Goal: Transaction & Acquisition: Book appointment/travel/reservation

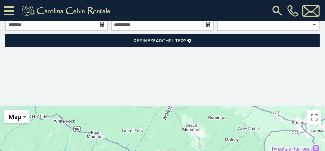
scroll to position [113, 0]
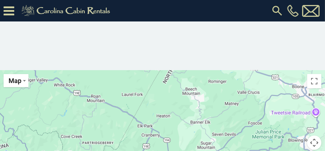
click at [7, 15] on icon at bounding box center [9, 11] width 11 height 12
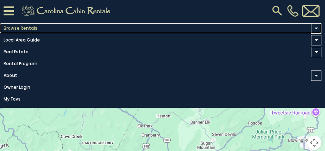
click at [21, 27] on link "Browse Rentals" at bounding box center [161, 28] width 322 height 10
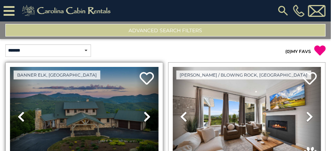
click at [147, 116] on icon at bounding box center [146, 116] width 7 height 11
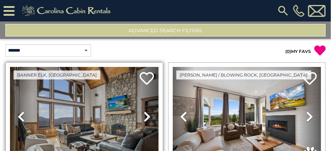
click at [147, 116] on icon at bounding box center [146, 116] width 7 height 11
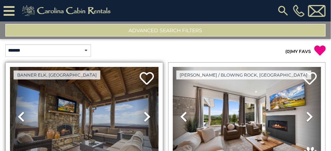
click at [147, 116] on icon at bounding box center [146, 116] width 7 height 11
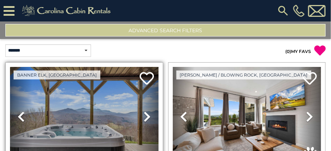
click at [147, 116] on icon at bounding box center [146, 116] width 7 height 11
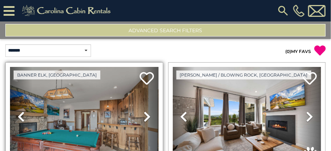
click at [147, 116] on icon at bounding box center [146, 116] width 7 height 11
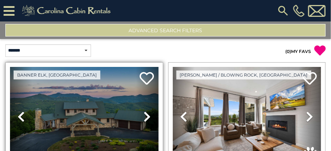
click at [147, 116] on icon at bounding box center [146, 116] width 7 height 11
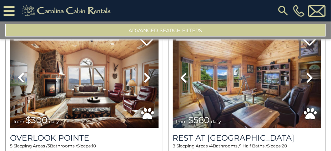
scroll to position [358, 0]
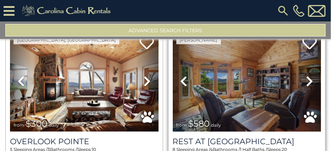
click at [308, 77] on icon at bounding box center [309, 81] width 7 height 11
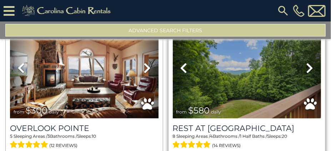
scroll to position [371, 0]
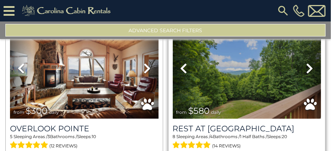
click at [307, 65] on icon at bounding box center [309, 68] width 7 height 11
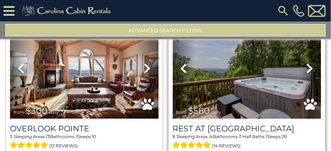
click at [307, 65] on icon at bounding box center [309, 68] width 7 height 11
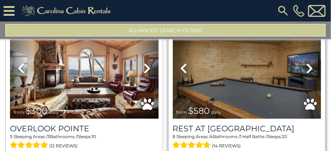
click at [307, 65] on icon at bounding box center [309, 68] width 7 height 11
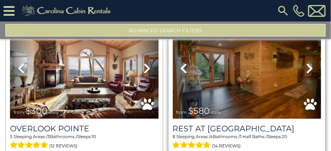
click at [307, 65] on icon at bounding box center [309, 68] width 7 height 11
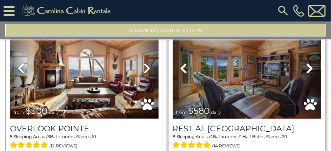
click at [307, 65] on icon at bounding box center [309, 68] width 7 height 11
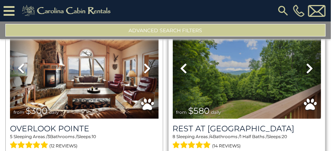
click at [307, 65] on icon at bounding box center [309, 68] width 7 height 11
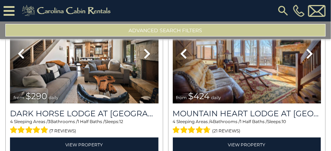
scroll to position [540, 0]
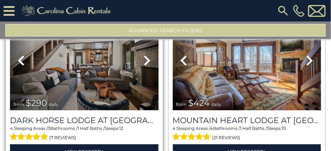
click at [145, 55] on icon at bounding box center [146, 60] width 7 height 11
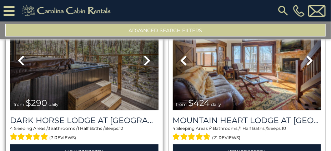
click at [145, 55] on icon at bounding box center [146, 60] width 7 height 11
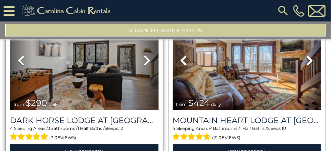
click at [145, 55] on icon at bounding box center [146, 60] width 7 height 11
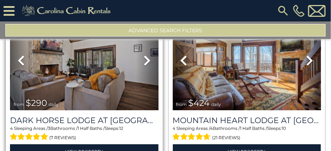
click at [145, 55] on icon at bounding box center [146, 60] width 7 height 11
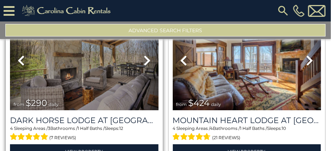
click at [145, 55] on icon at bounding box center [146, 60] width 7 height 11
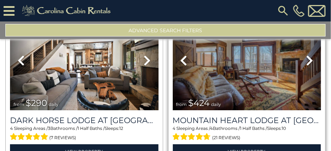
click at [307, 55] on icon at bounding box center [309, 60] width 7 height 11
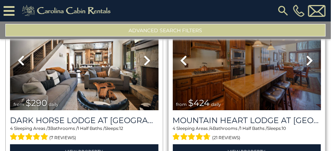
click at [307, 55] on icon at bounding box center [309, 60] width 7 height 11
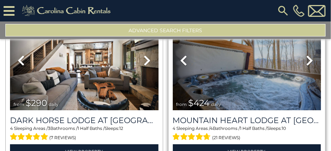
click at [307, 55] on icon at bounding box center [309, 60] width 7 height 11
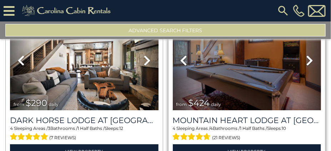
click at [307, 55] on icon at bounding box center [309, 60] width 7 height 11
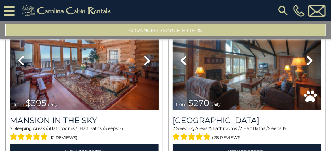
scroll to position [702, 0]
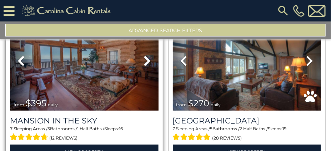
click at [145, 55] on icon at bounding box center [146, 60] width 7 height 11
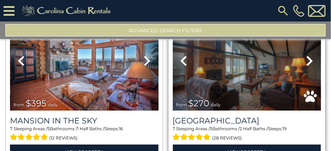
click at [307, 55] on icon at bounding box center [309, 60] width 7 height 11
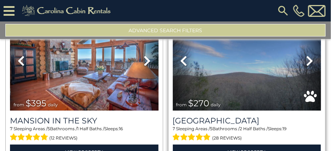
click at [307, 55] on icon at bounding box center [309, 60] width 7 height 11
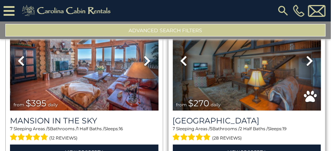
click at [307, 55] on icon at bounding box center [309, 60] width 7 height 11
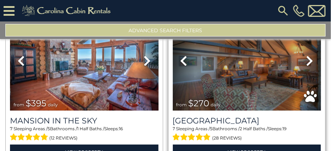
click at [307, 55] on icon at bounding box center [309, 60] width 7 height 11
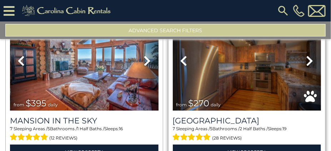
click at [307, 55] on icon at bounding box center [309, 60] width 7 height 11
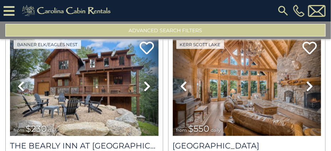
scroll to position [1000, 0]
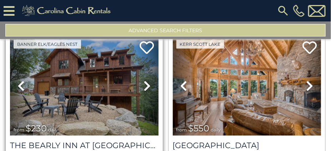
click at [141, 77] on link "Next" at bounding box center [147, 85] width 22 height 99
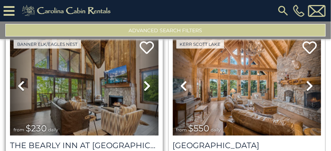
click at [141, 77] on link "Next" at bounding box center [147, 85] width 22 height 99
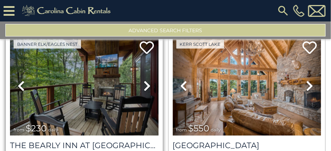
click at [141, 77] on link "Next" at bounding box center [147, 85] width 22 height 99
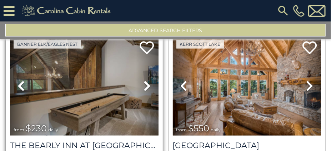
click at [141, 77] on link "Next" at bounding box center [147, 85] width 22 height 99
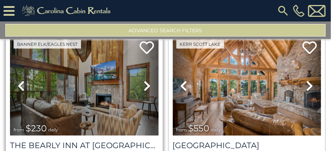
click at [141, 77] on link "Next" at bounding box center [147, 85] width 22 height 99
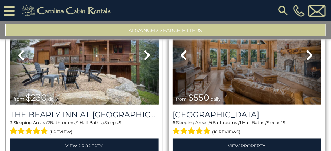
scroll to position [1031, 0]
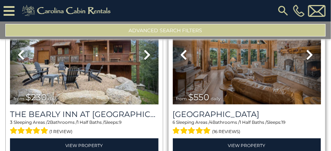
click at [306, 49] on icon at bounding box center [309, 54] width 7 height 11
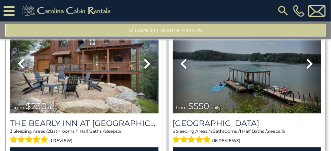
scroll to position [1022, 0]
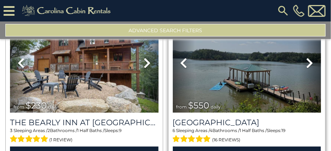
click at [306, 45] on link "Next" at bounding box center [310, 62] width 22 height 99
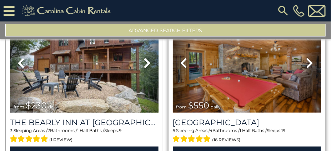
click at [306, 45] on link "Next" at bounding box center [310, 62] width 22 height 99
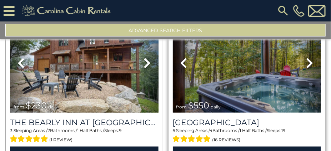
click at [306, 45] on link "Next" at bounding box center [310, 62] width 22 height 99
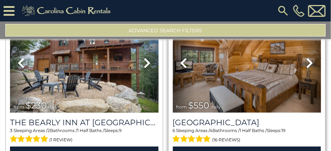
click at [306, 45] on link "Next" at bounding box center [310, 62] width 22 height 99
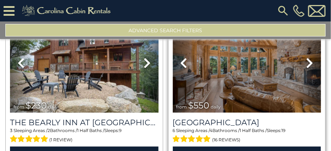
click at [306, 45] on link "Next" at bounding box center [310, 62] width 22 height 99
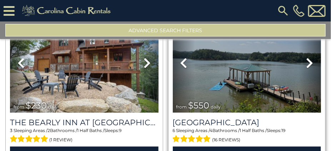
click at [306, 45] on link "Next" at bounding box center [310, 62] width 22 height 99
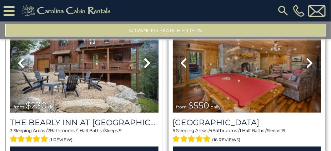
click at [306, 45] on link "Next" at bounding box center [310, 62] width 22 height 99
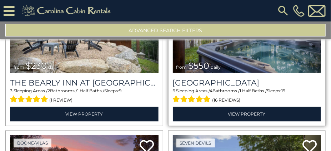
scroll to position [1063, 0]
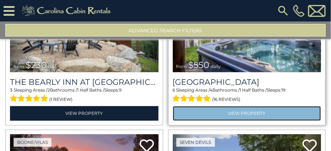
click at [252, 106] on link "View Property" at bounding box center [247, 113] width 148 height 15
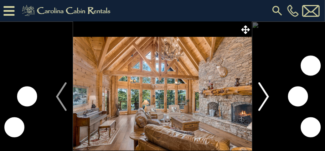
click at [265, 95] on img "Next" at bounding box center [264, 96] width 11 height 29
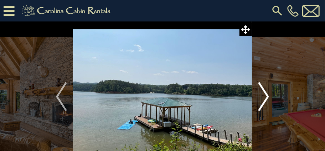
click at [265, 95] on img "Next" at bounding box center [264, 96] width 11 height 29
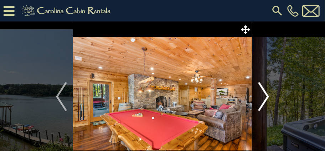
click at [265, 95] on img "Next" at bounding box center [264, 96] width 11 height 29
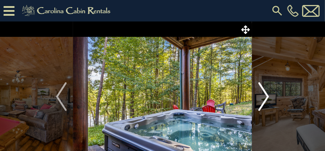
click at [265, 95] on img "Next" at bounding box center [264, 96] width 11 height 29
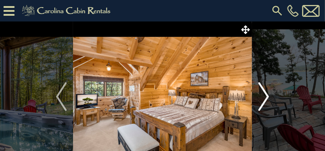
click at [265, 95] on img "Next" at bounding box center [264, 96] width 11 height 29
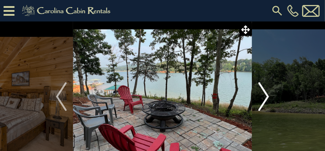
click at [265, 95] on img "Next" at bounding box center [264, 96] width 11 height 29
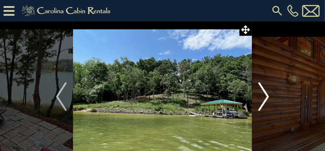
click at [265, 95] on img "Next" at bounding box center [264, 96] width 11 height 29
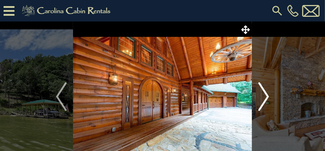
click at [265, 95] on img "Next" at bounding box center [264, 96] width 11 height 29
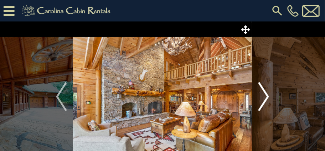
click at [265, 95] on img "Next" at bounding box center [264, 96] width 11 height 29
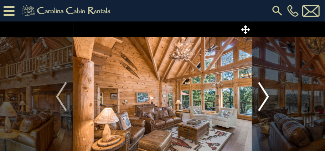
click at [265, 95] on img "Next" at bounding box center [264, 96] width 11 height 29
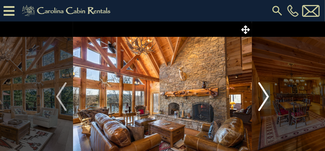
click at [265, 95] on img "Next" at bounding box center [264, 96] width 11 height 29
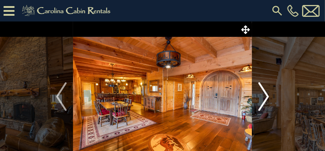
click at [265, 95] on img "Next" at bounding box center [264, 96] width 11 height 29
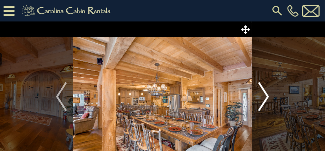
click at [265, 95] on img "Next" at bounding box center [264, 96] width 11 height 29
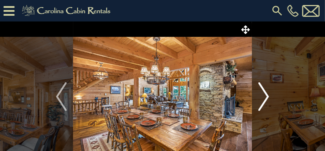
click at [265, 95] on img "Next" at bounding box center [264, 96] width 11 height 29
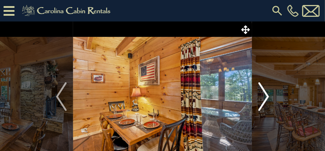
click at [265, 95] on img "Next" at bounding box center [264, 96] width 11 height 29
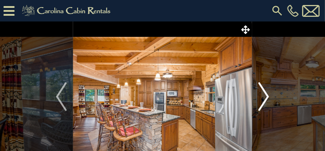
click at [265, 95] on img "Next" at bounding box center [264, 96] width 11 height 29
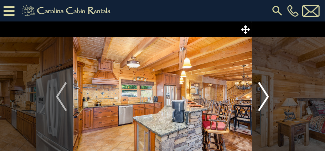
click at [265, 95] on img "Next" at bounding box center [264, 96] width 11 height 29
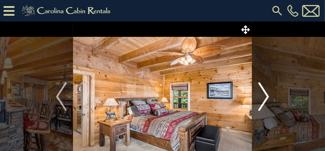
click at [265, 95] on img "Next" at bounding box center [264, 96] width 11 height 29
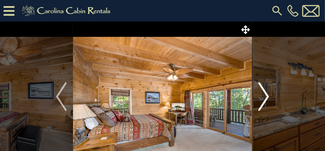
click at [266, 97] on img "Next" at bounding box center [264, 96] width 11 height 29
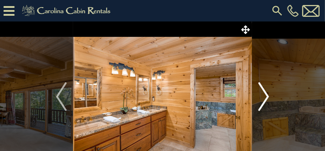
click at [266, 97] on img "Next" at bounding box center [264, 96] width 11 height 29
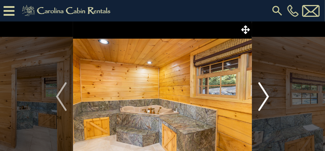
click at [266, 97] on img "Next" at bounding box center [264, 96] width 11 height 29
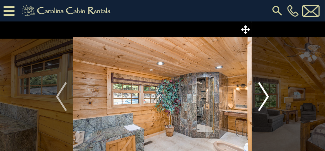
click at [266, 97] on img "Next" at bounding box center [264, 96] width 11 height 29
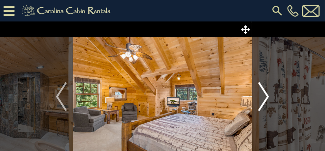
click at [266, 97] on img "Next" at bounding box center [264, 96] width 11 height 29
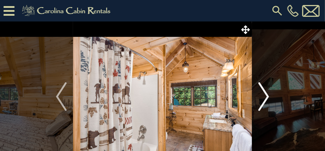
click at [266, 97] on img "Next" at bounding box center [264, 96] width 11 height 29
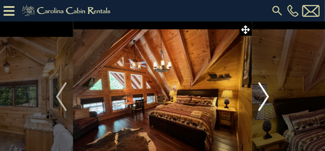
click at [266, 97] on img "Next" at bounding box center [264, 96] width 11 height 29
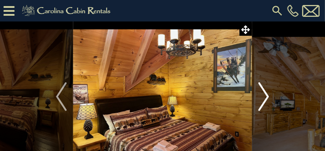
click at [266, 97] on img "Next" at bounding box center [264, 96] width 11 height 29
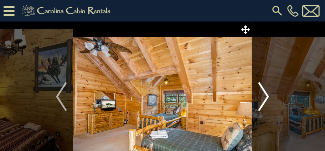
click at [266, 97] on img "Next" at bounding box center [264, 96] width 11 height 29
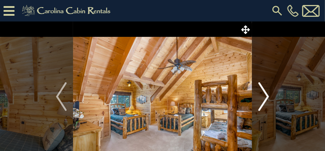
click at [266, 97] on img "Next" at bounding box center [264, 96] width 11 height 29
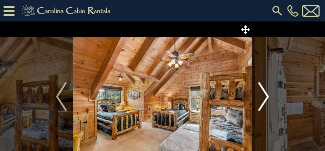
click at [266, 97] on img "Next" at bounding box center [264, 96] width 11 height 29
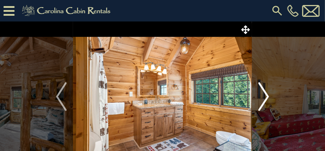
click at [266, 97] on img "Next" at bounding box center [264, 96] width 11 height 29
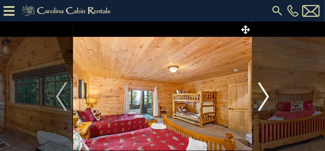
click at [266, 97] on img "Next" at bounding box center [264, 96] width 11 height 29
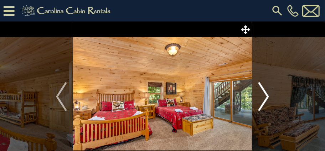
click at [266, 97] on img "Next" at bounding box center [264, 96] width 11 height 29
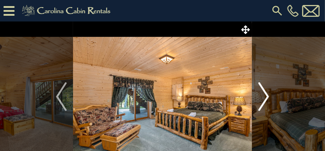
click at [266, 97] on img "Next" at bounding box center [264, 96] width 11 height 29
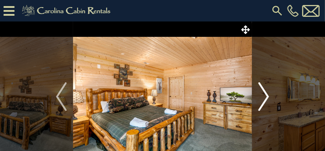
click at [266, 97] on img "Next" at bounding box center [264, 96] width 11 height 29
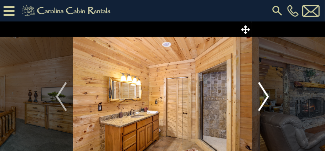
click at [266, 97] on img "Next" at bounding box center [264, 96] width 11 height 29
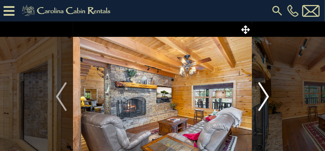
click at [266, 97] on img "Next" at bounding box center [264, 96] width 11 height 29
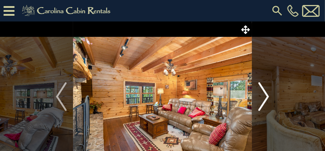
click at [266, 97] on img "Next" at bounding box center [264, 96] width 11 height 29
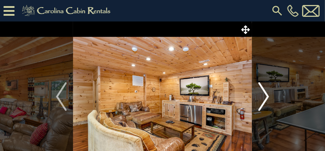
click at [266, 97] on img "Next" at bounding box center [264, 96] width 11 height 29
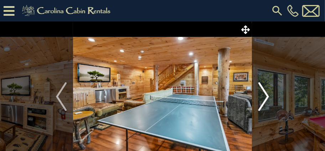
click at [266, 97] on img "Next" at bounding box center [264, 96] width 11 height 29
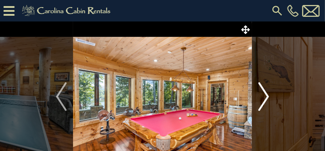
click at [266, 97] on img "Next" at bounding box center [264, 96] width 11 height 29
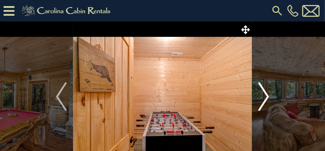
click at [266, 97] on img "Next" at bounding box center [264, 96] width 11 height 29
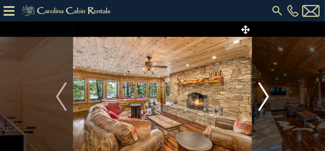
click at [266, 97] on img "Next" at bounding box center [264, 96] width 11 height 29
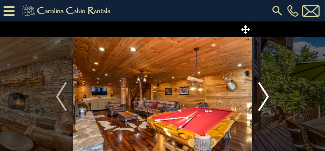
click at [266, 97] on img "Next" at bounding box center [264, 96] width 11 height 29
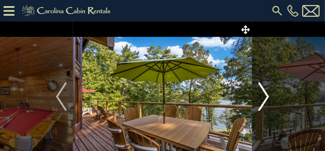
click at [266, 97] on img "Next" at bounding box center [264, 96] width 11 height 29
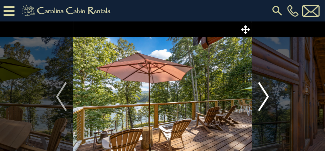
click at [266, 97] on img "Next" at bounding box center [264, 96] width 11 height 29
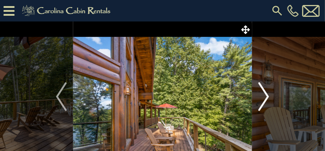
click at [266, 97] on img "Next" at bounding box center [264, 96] width 11 height 29
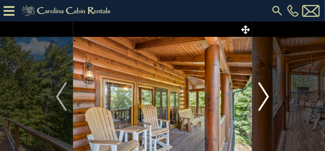
click at [266, 97] on img "Next" at bounding box center [264, 96] width 11 height 29
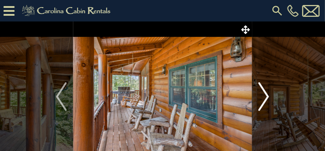
click at [266, 97] on img "Next" at bounding box center [264, 96] width 11 height 29
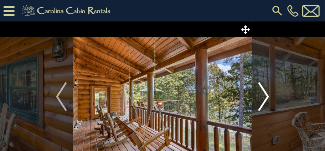
click at [266, 97] on img "Next" at bounding box center [264, 96] width 11 height 29
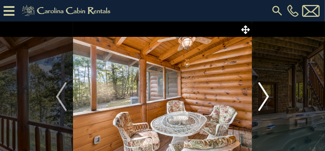
click at [266, 97] on img "Next" at bounding box center [264, 96] width 11 height 29
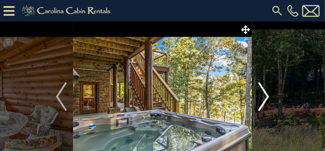
click at [266, 97] on img "Next" at bounding box center [264, 96] width 11 height 29
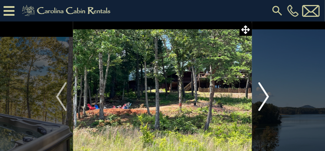
click at [266, 97] on img "Next" at bounding box center [264, 96] width 11 height 29
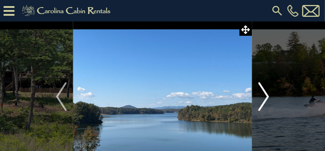
click at [266, 97] on img "Next" at bounding box center [264, 96] width 11 height 29
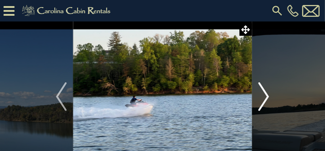
click at [266, 97] on img "Next" at bounding box center [264, 96] width 11 height 29
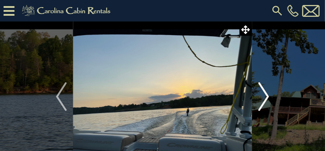
click at [266, 97] on img "Next" at bounding box center [264, 96] width 11 height 29
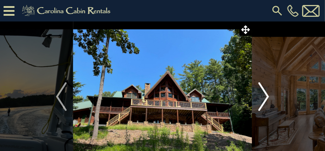
click at [266, 97] on img "Next" at bounding box center [264, 96] width 11 height 29
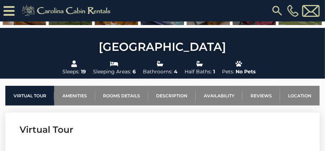
scroll to position [208, 0]
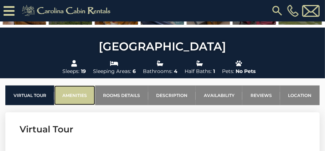
click at [84, 96] on link "Amenities" at bounding box center [74, 95] width 41 height 20
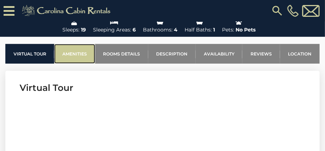
scroll to position [249, 0]
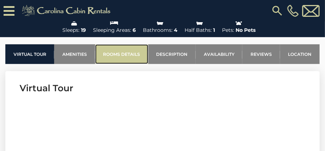
click at [116, 55] on link "Rooms Details" at bounding box center [121, 54] width 53 height 20
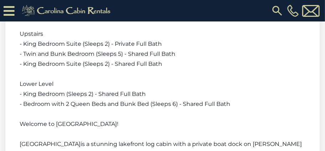
scroll to position [1203, 0]
click at [115, 60] on span "- King Bedroom Suite (Sleeps 2) - Shared Full Bath" at bounding box center [91, 63] width 143 height 7
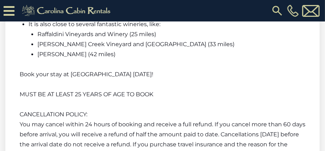
scroll to position [1933, 0]
